Goal: Information Seeking & Learning: Learn about a topic

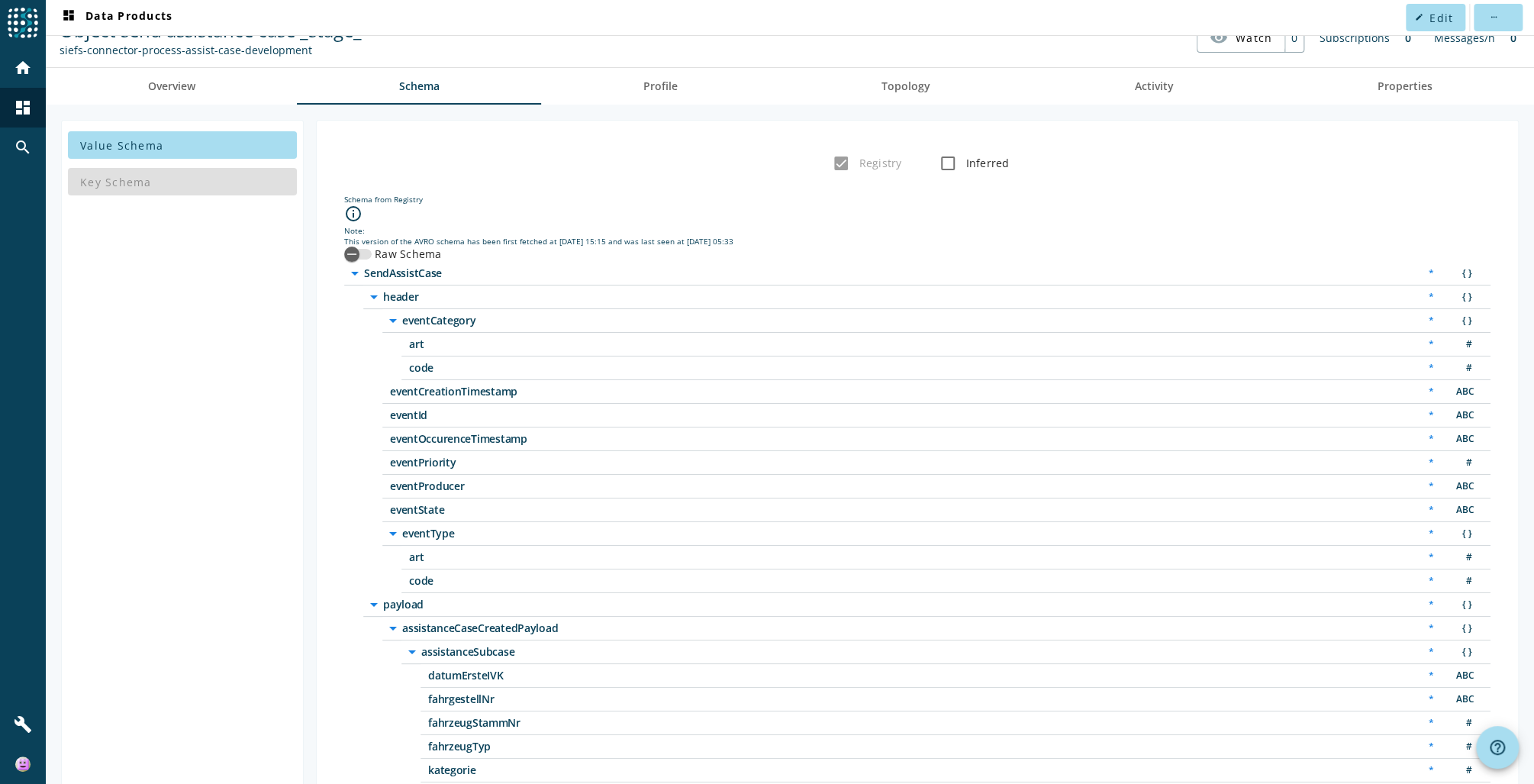
scroll to position [211, 0]
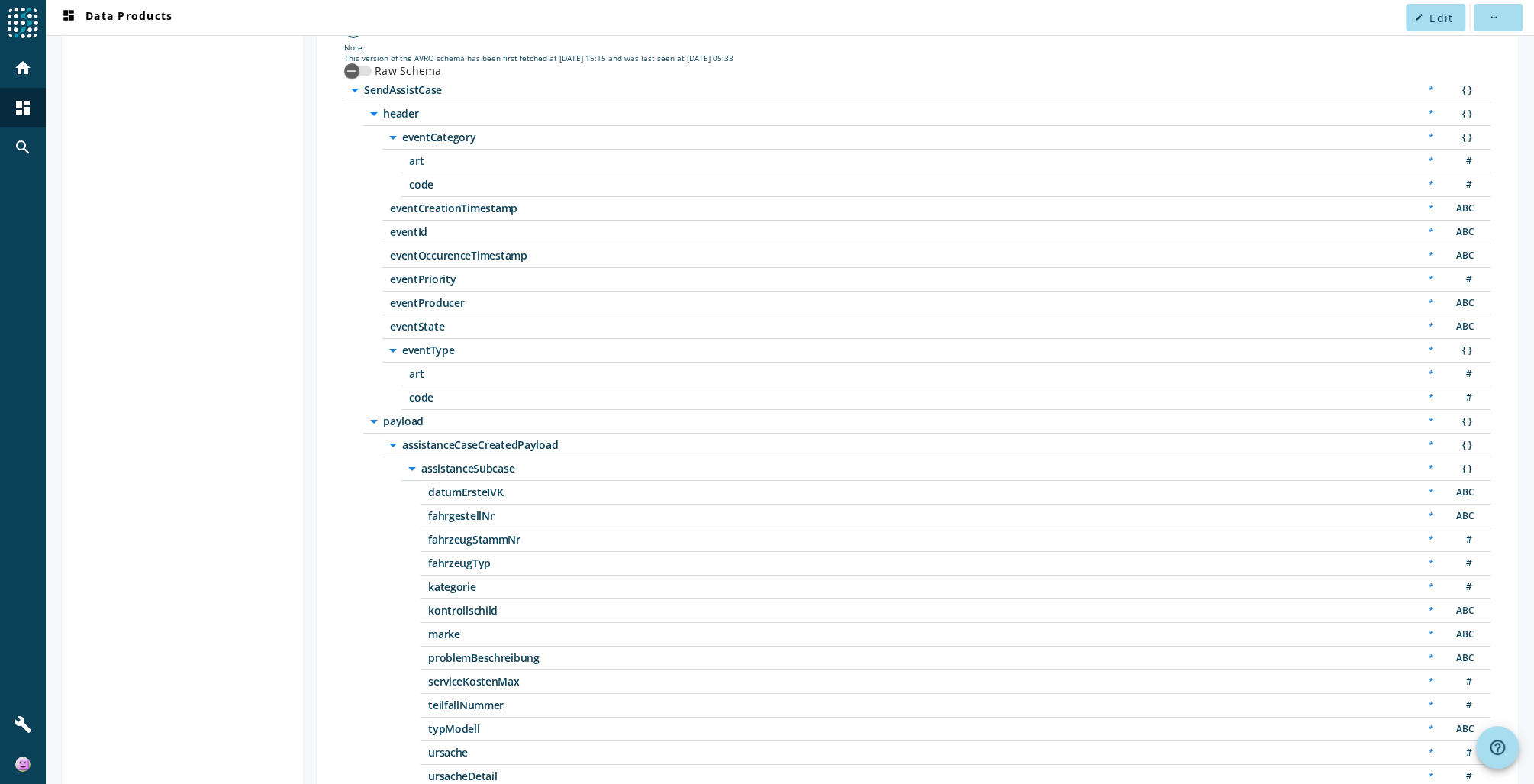
click at [413, 525] on div "arrow_drop_down assistanceSubcase * { } datumErsteIVK * ABC fahrgestellNr * ABC…" at bounding box center [946, 623] width 1090 height 331
click at [412, 523] on div "arrow_drop_down assistanceSubcase * { } datumErsteIVK * ABC fahrgestellNr * ABC…" at bounding box center [946, 623] width 1090 height 331
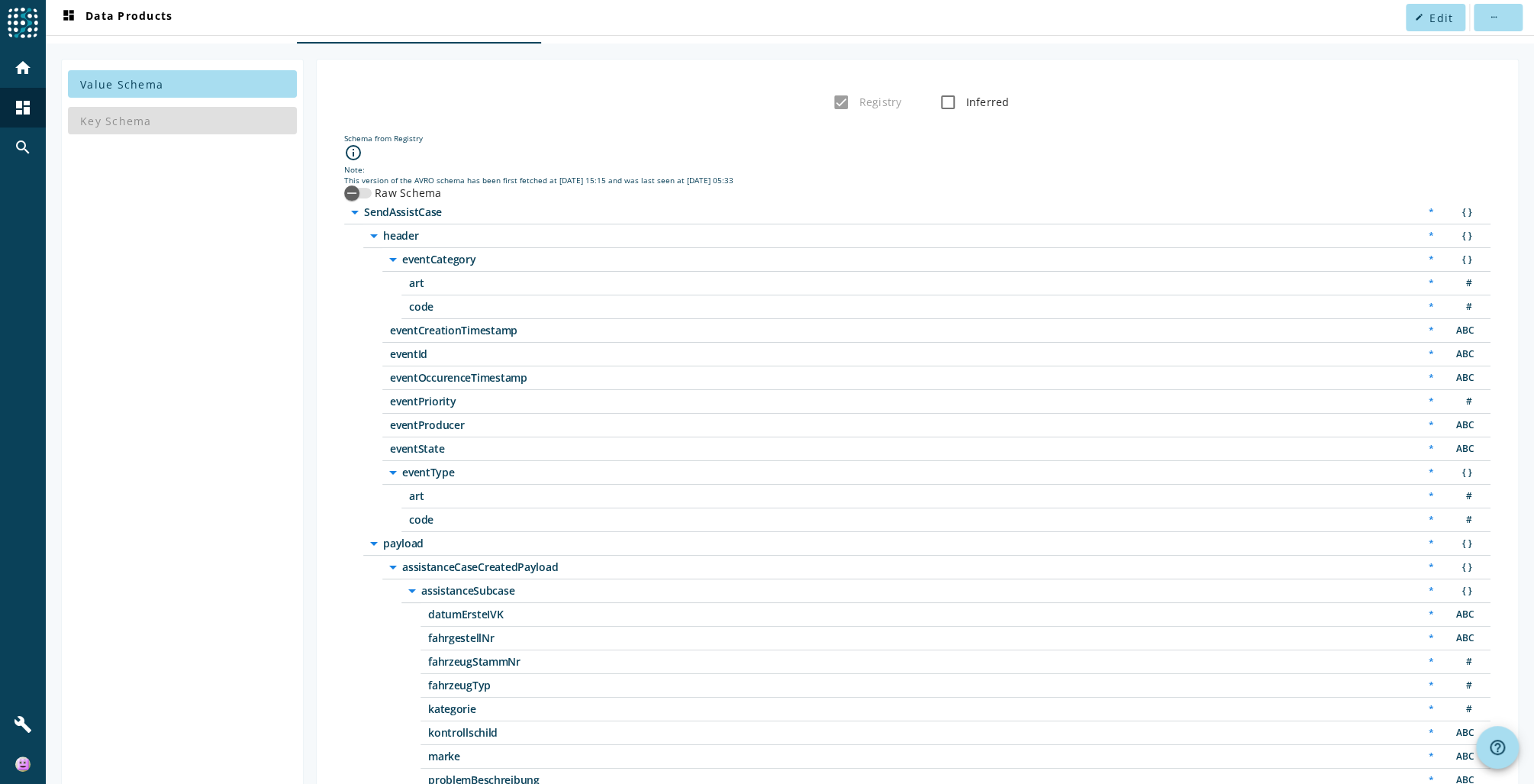
scroll to position [0, 0]
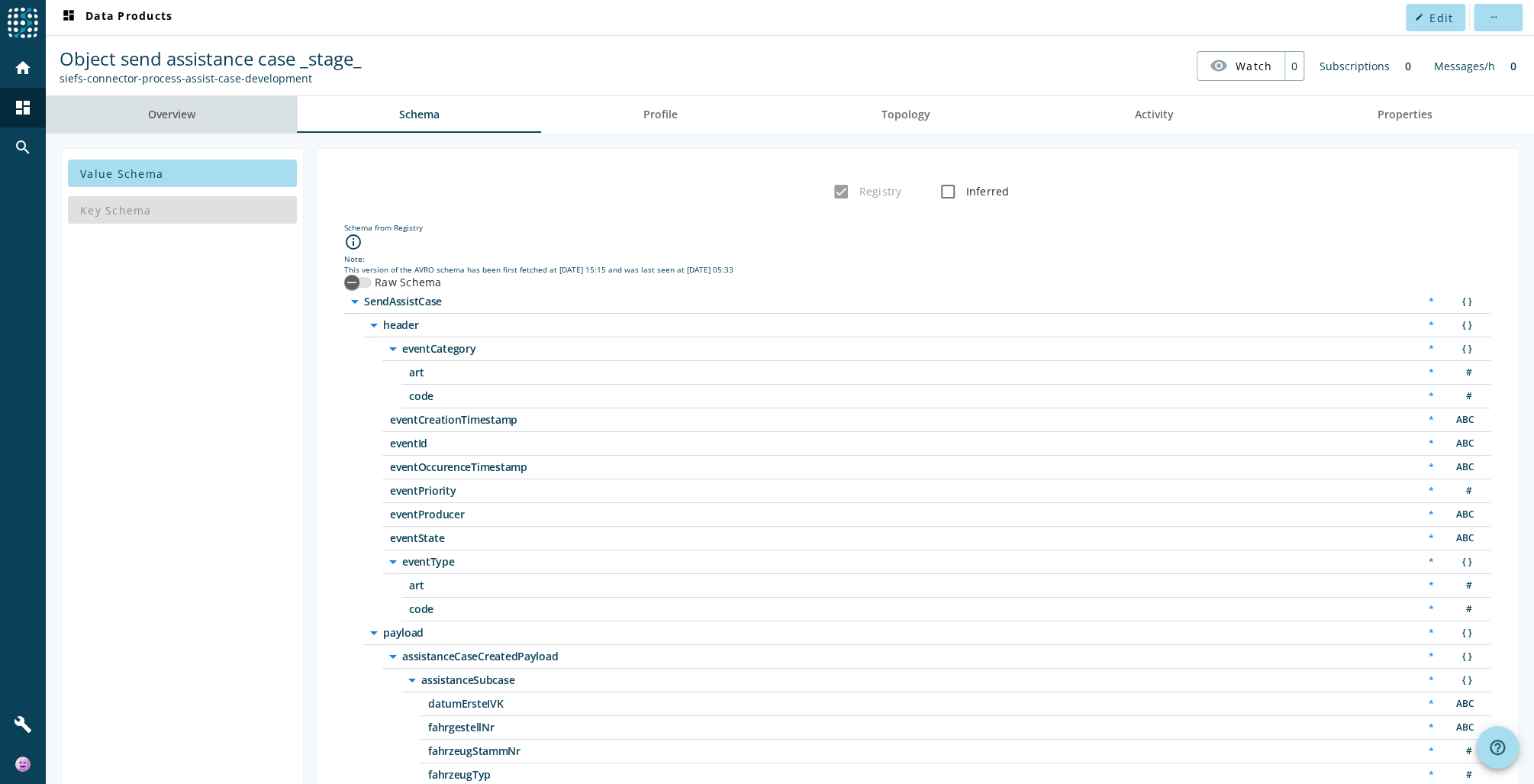
click at [161, 118] on span "Overview" at bounding box center [172, 114] width 48 height 10
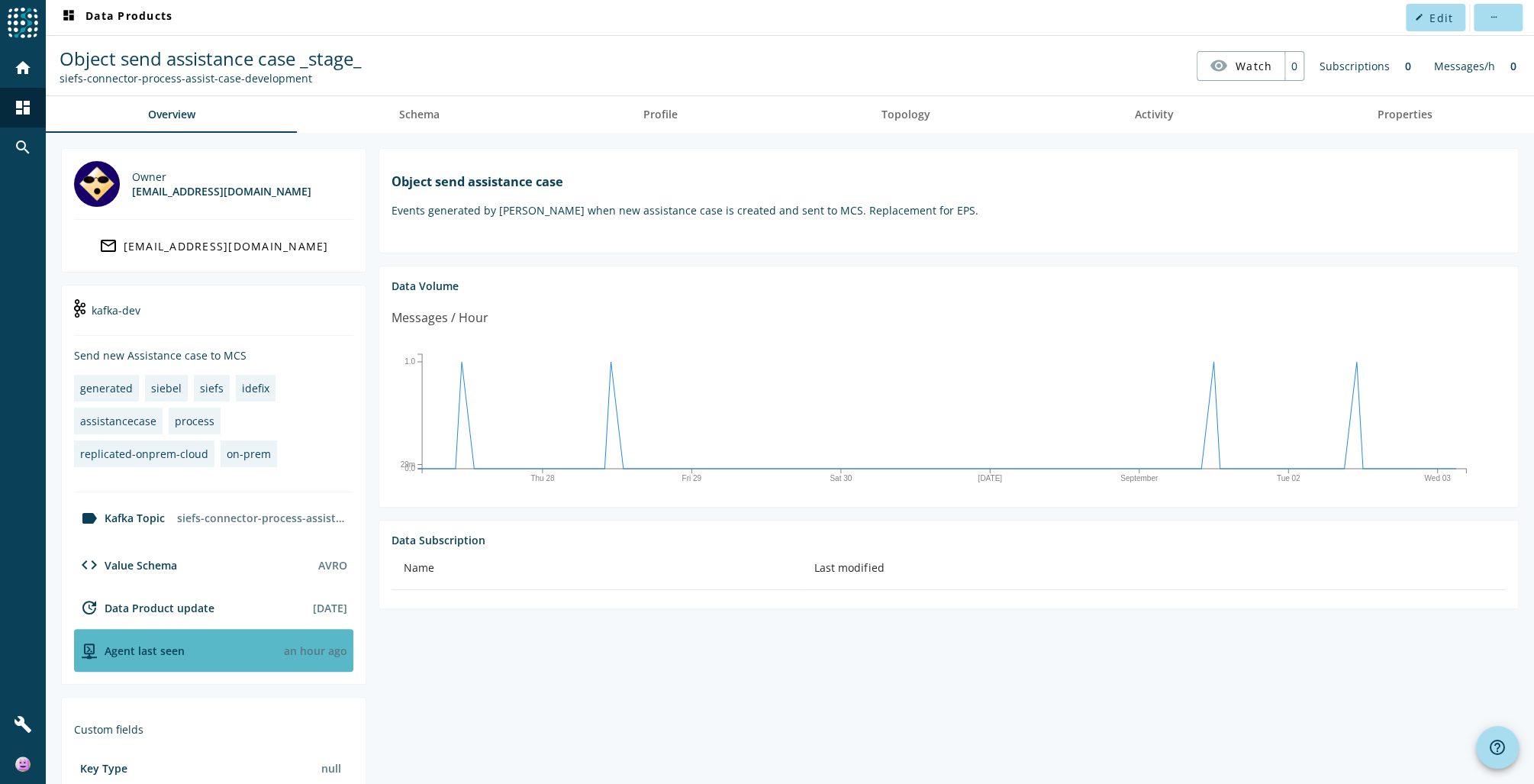
scroll to position [185, 0]
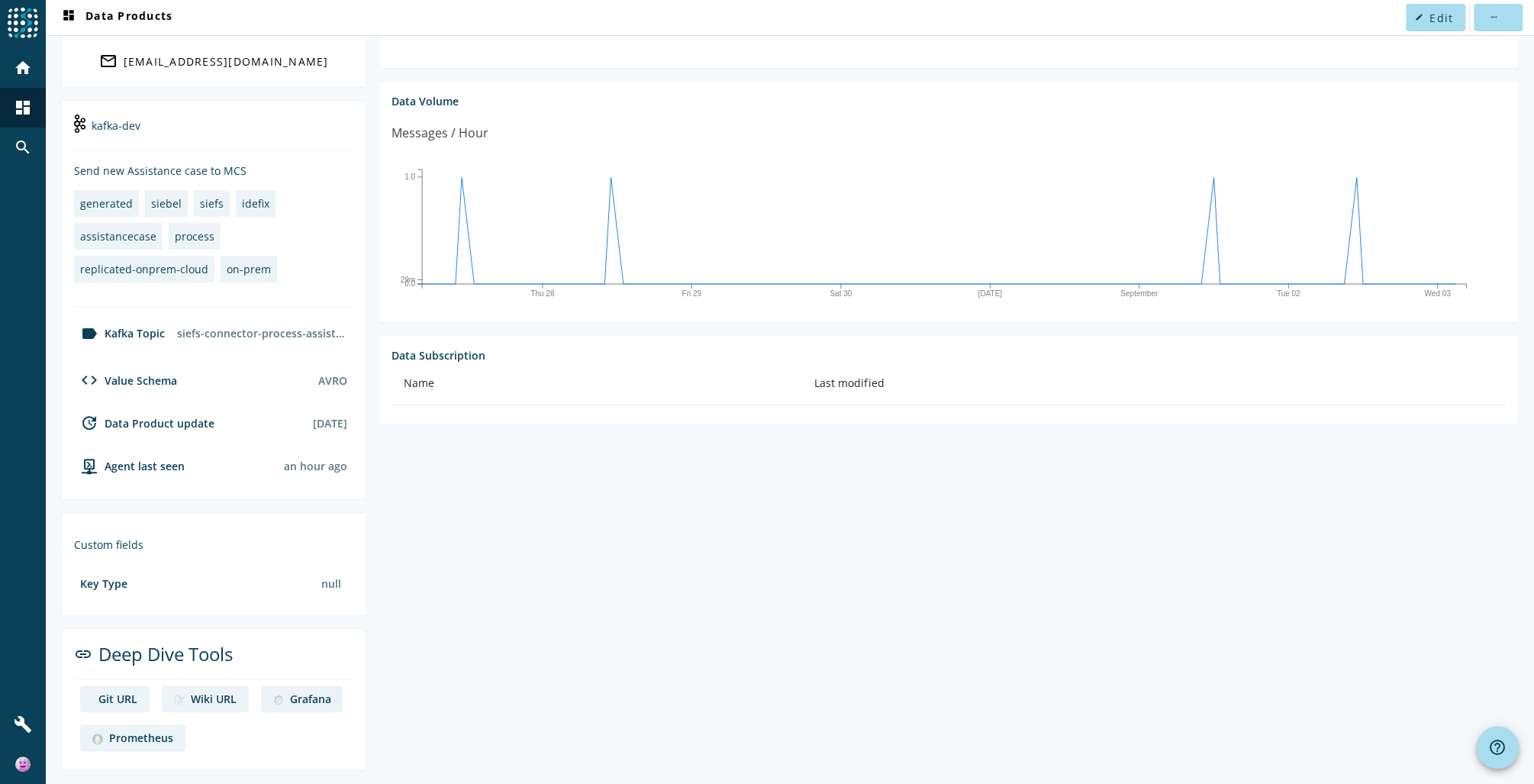
click at [120, 695] on div "Git URL" at bounding box center [117, 698] width 39 height 14
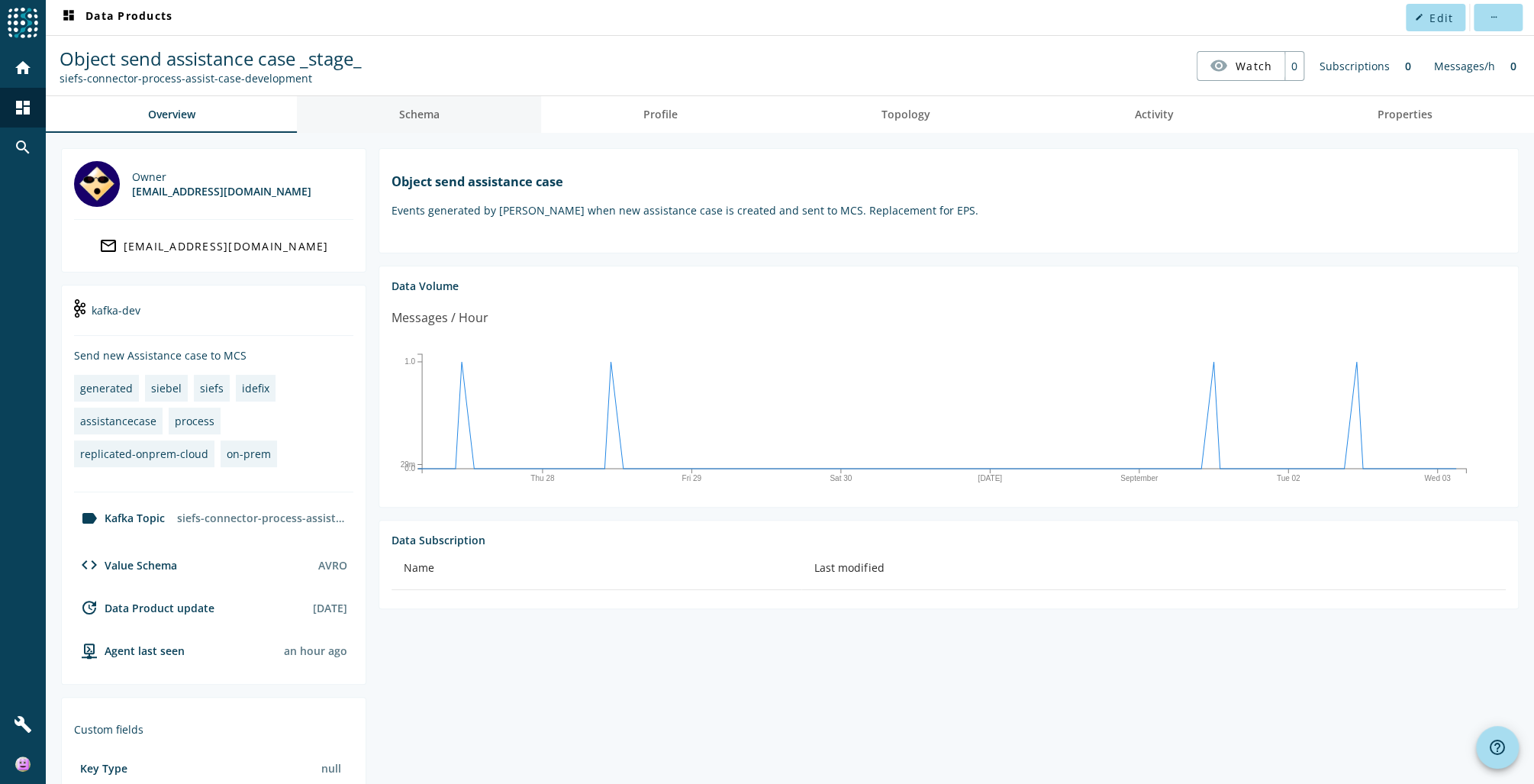
click at [419, 115] on span "Schema" at bounding box center [420, 114] width 41 height 10
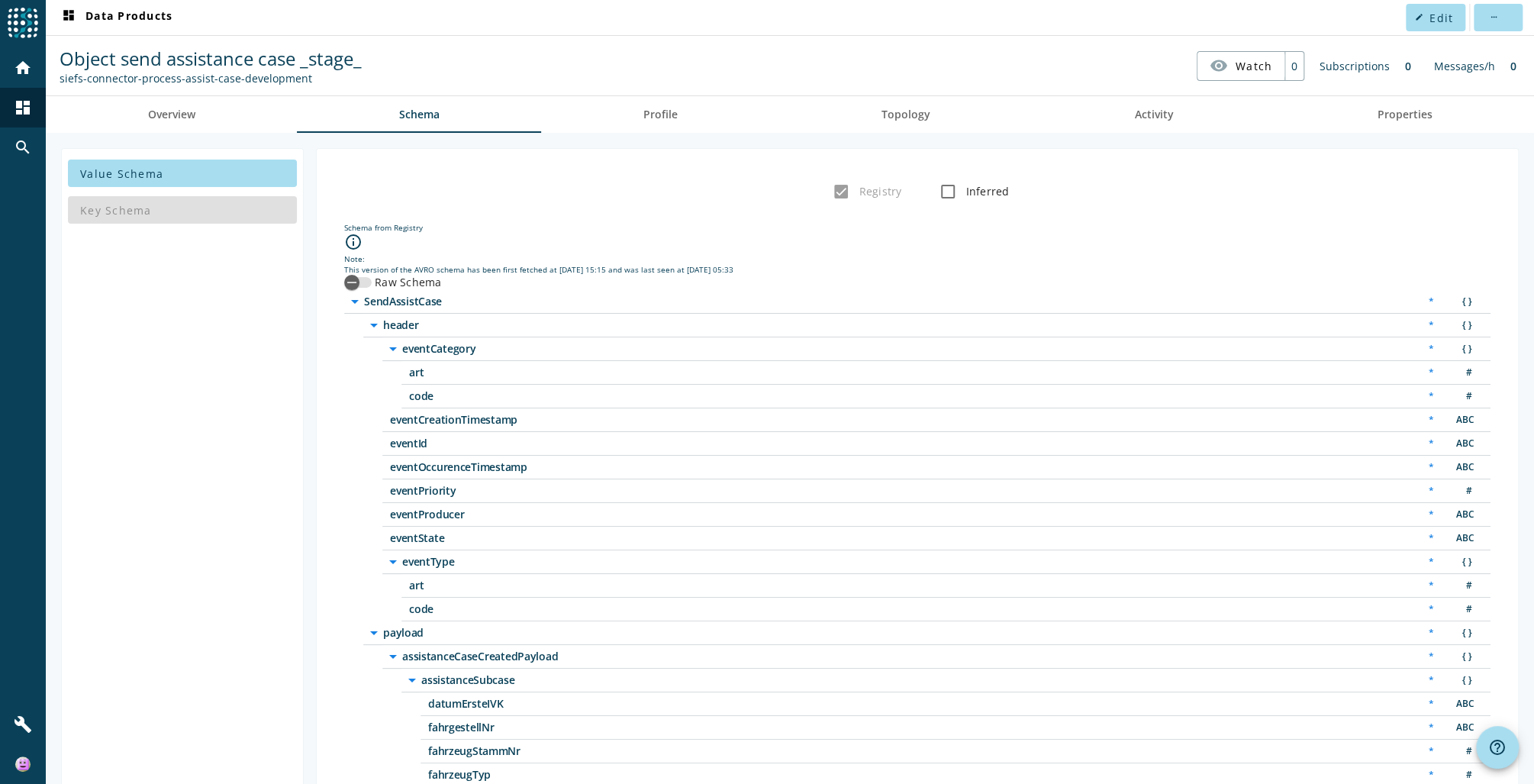
scroll to position [184, 0]
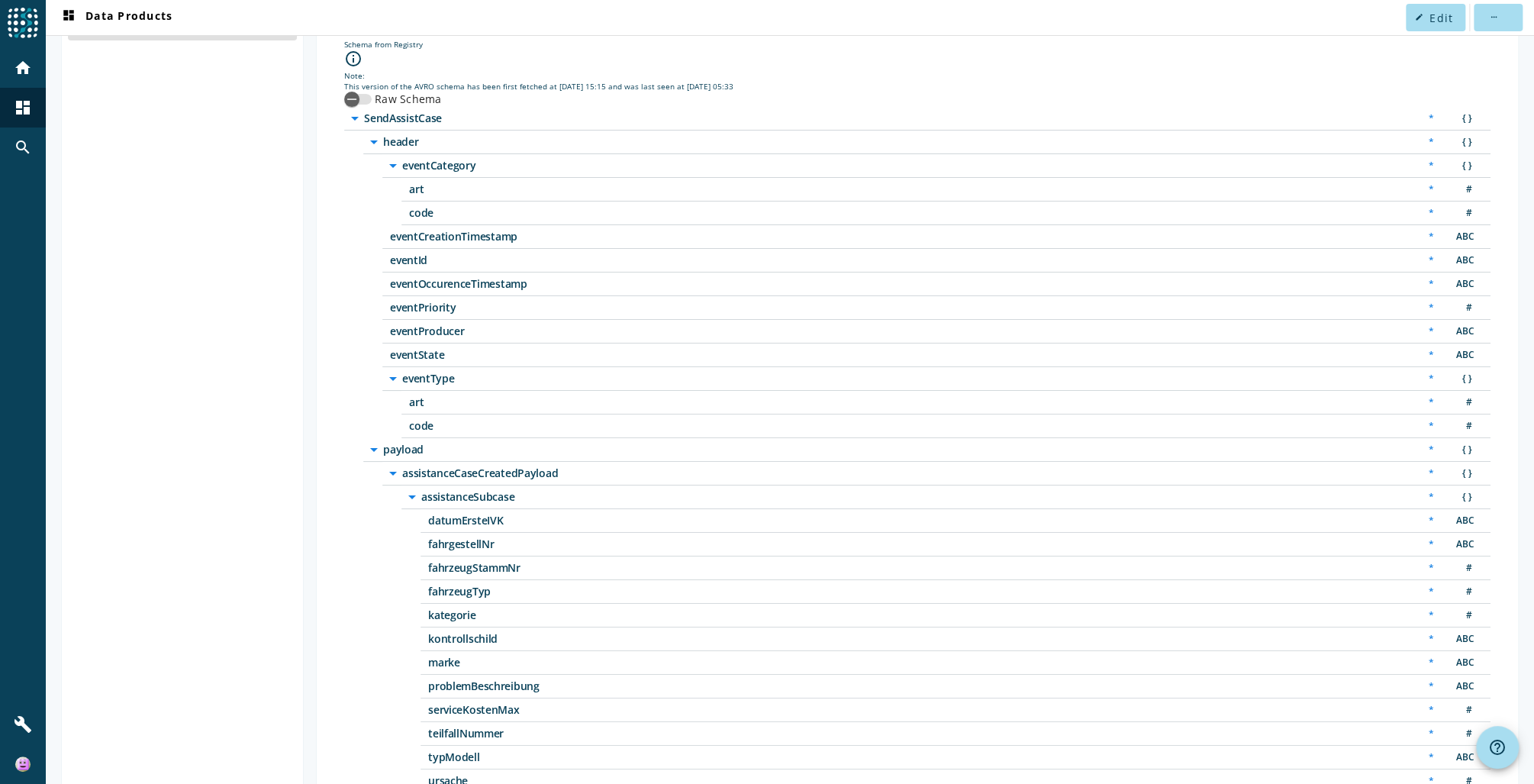
click at [392, 468] on icon "arrow_drop_down" at bounding box center [393, 473] width 18 height 18
